Goal: Check status

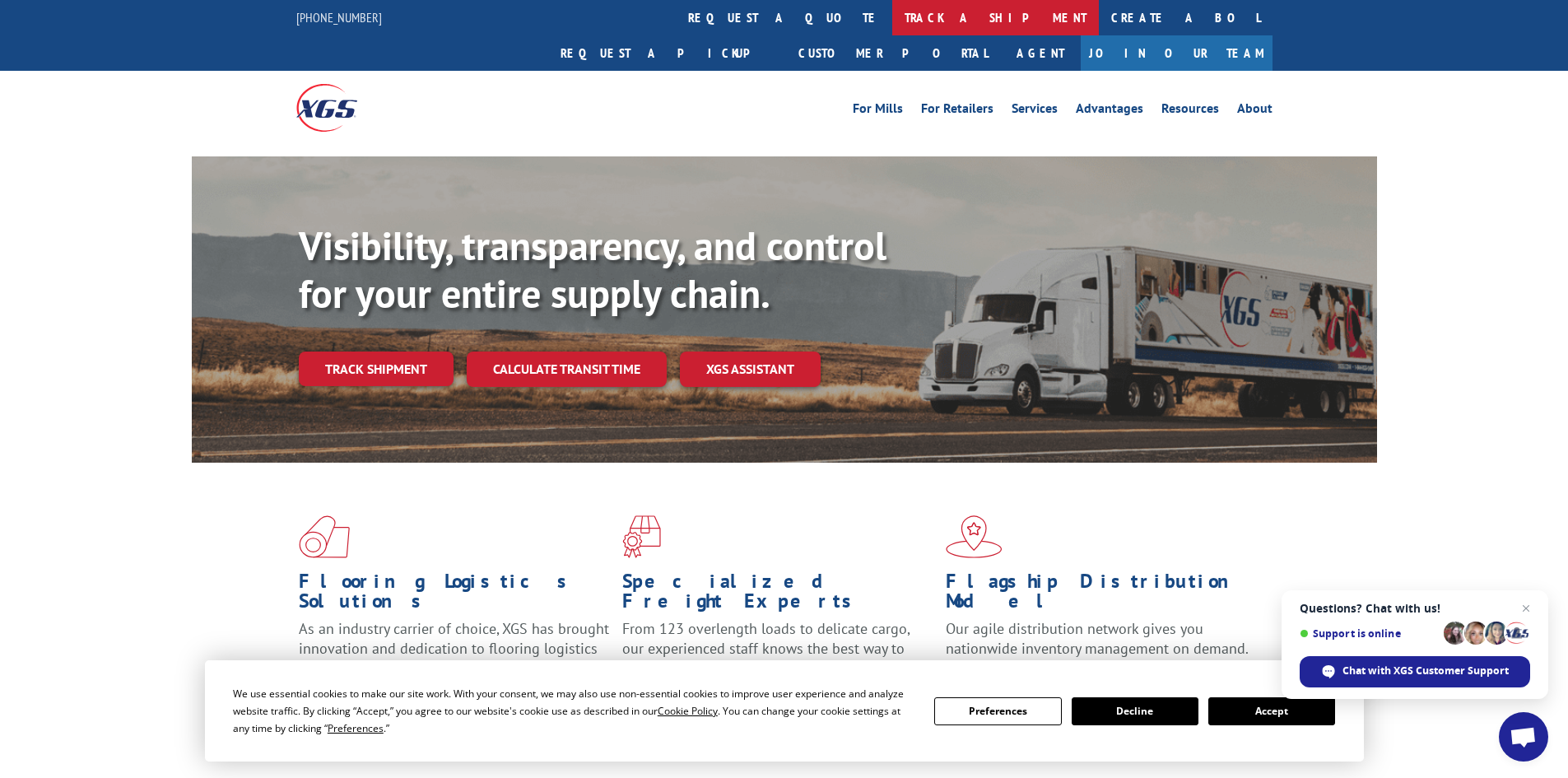
click at [892, 22] on link "track a shipment" at bounding box center [995, 17] width 207 height 35
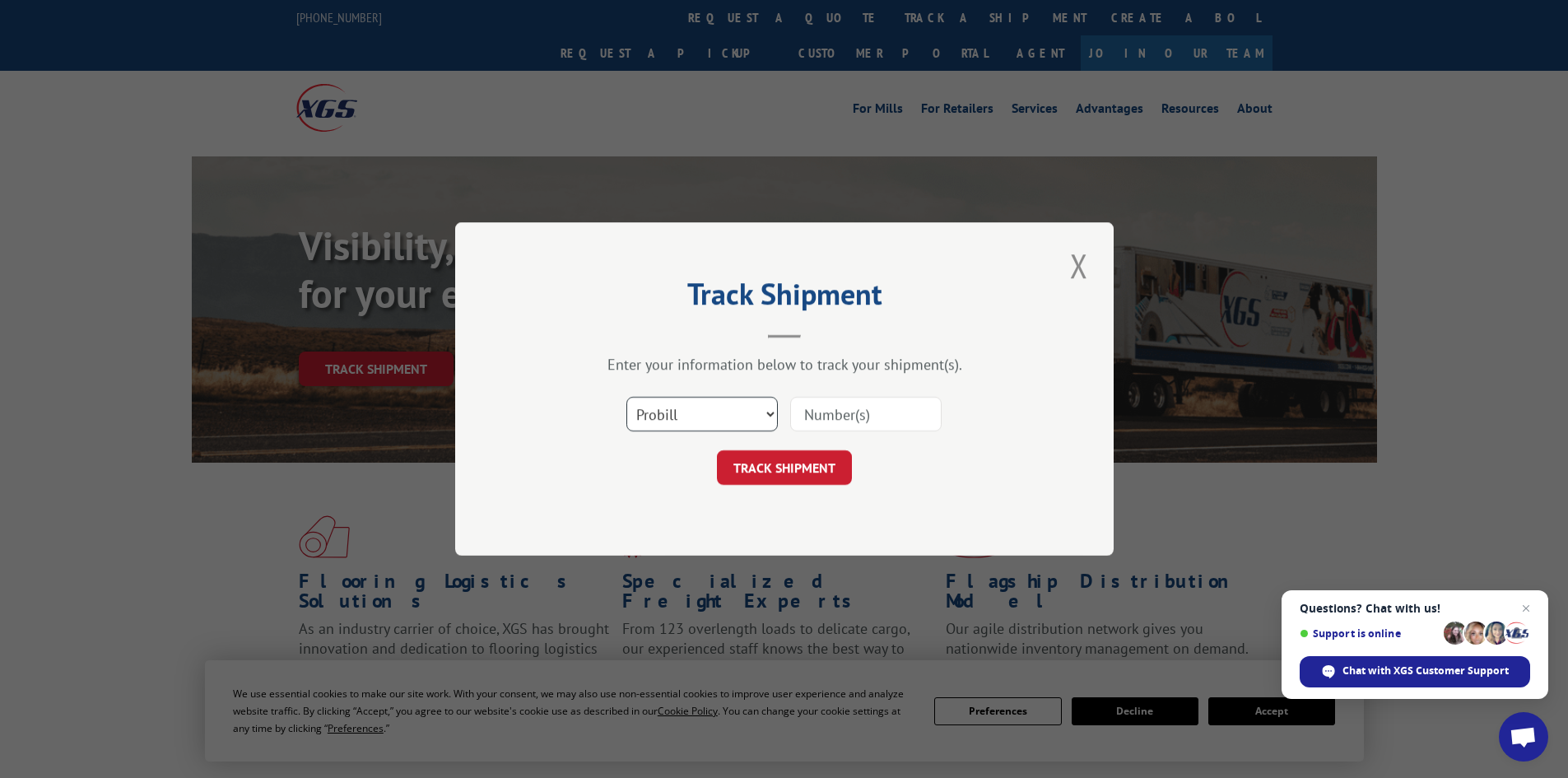
click at [713, 420] on select "Select category... Probill BOL PO" at bounding box center [701, 414] width 152 height 34
select select "bol"
click at [626, 397] on select "Select category... Probill BOL PO" at bounding box center [701, 414] width 152 height 34
paste input "4929483"
type input "4929483"
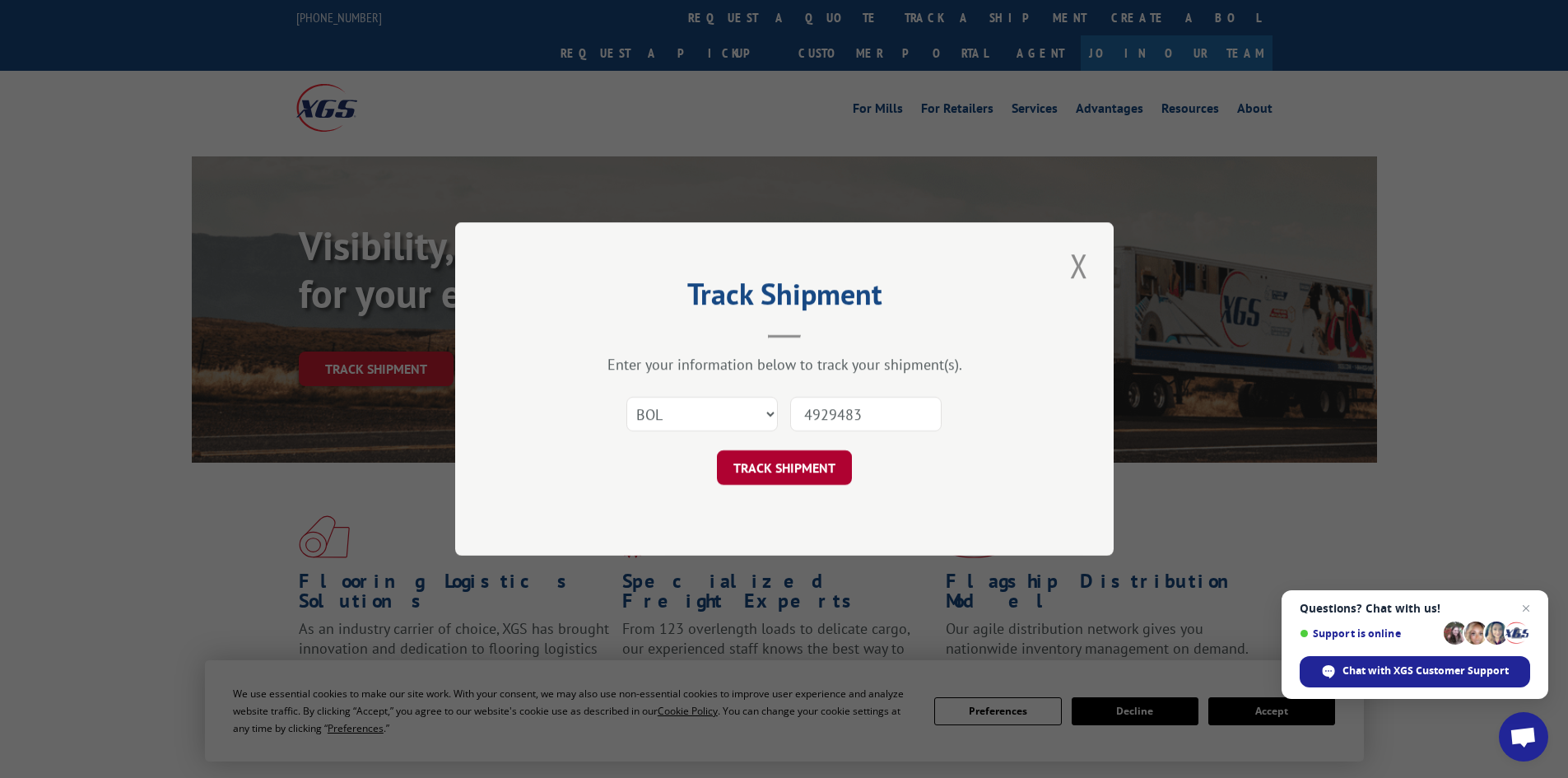
click at [788, 466] on button "TRACK SHIPMENT" at bounding box center [784, 467] width 135 height 34
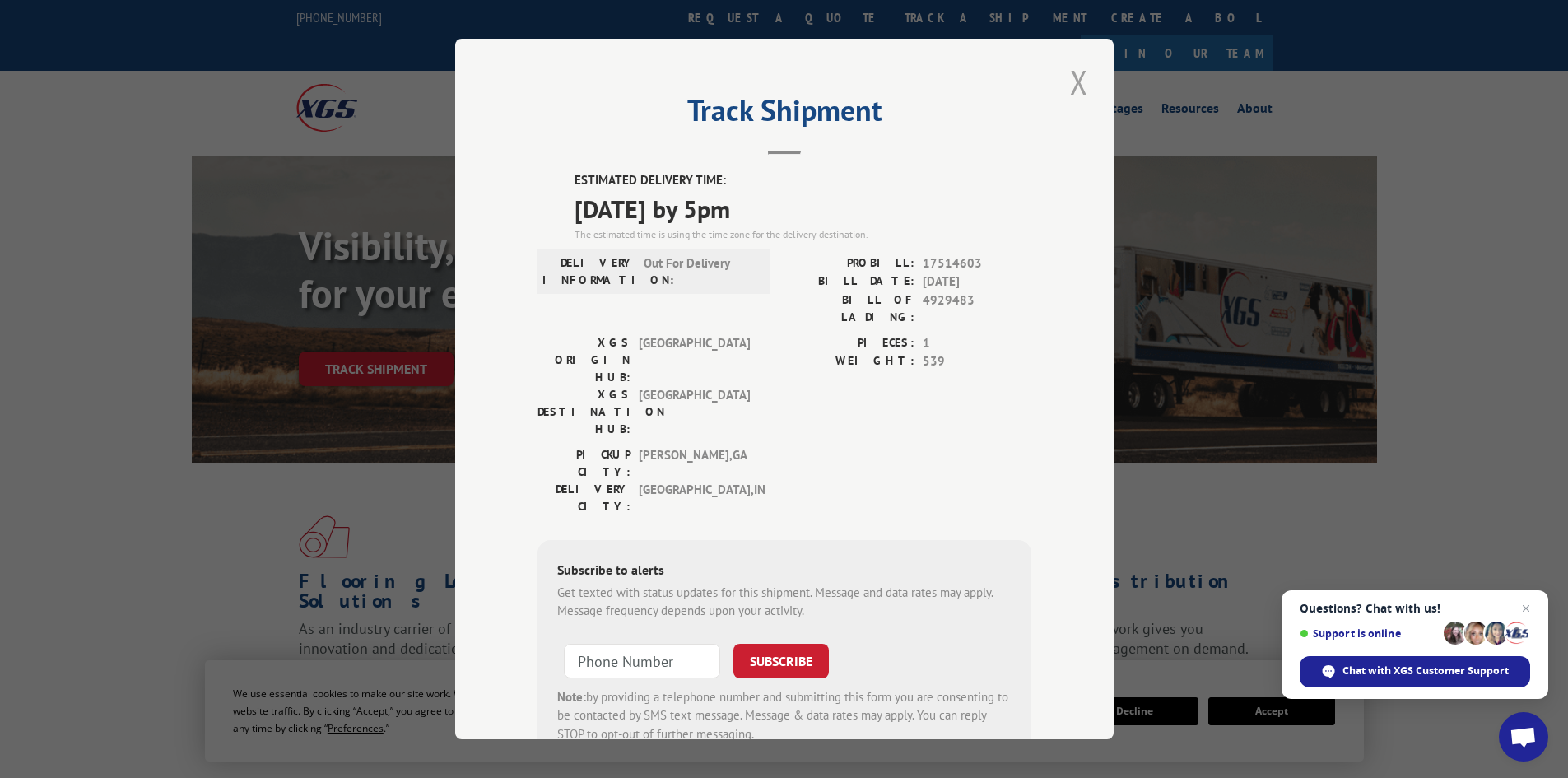
click at [1072, 84] on button "Close modal" at bounding box center [1079, 82] width 28 height 45
